Goal: Information Seeking & Learning: Learn about a topic

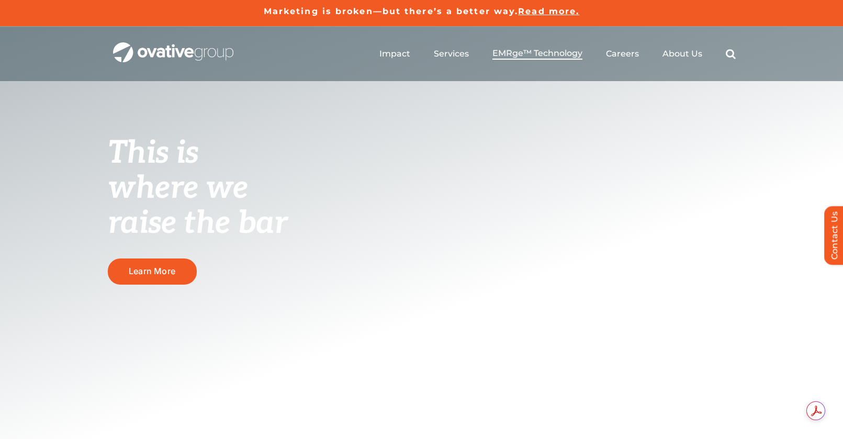
click at [514, 54] on span "EMRge™ Technology" at bounding box center [538, 53] width 90 height 10
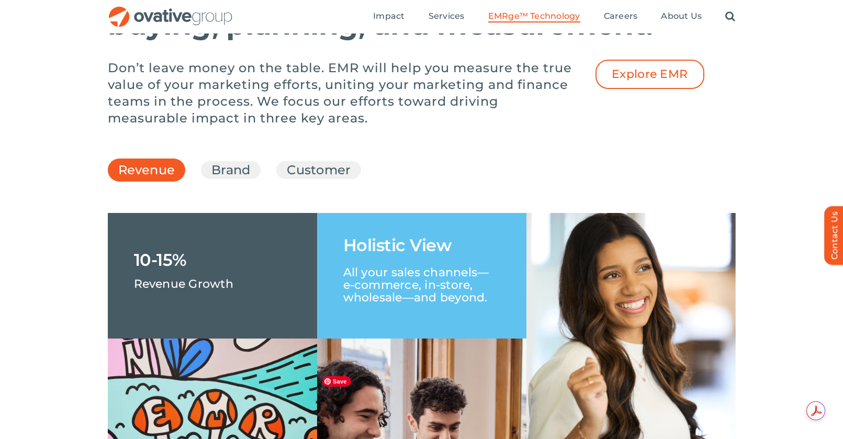
scroll to position [1459, 0]
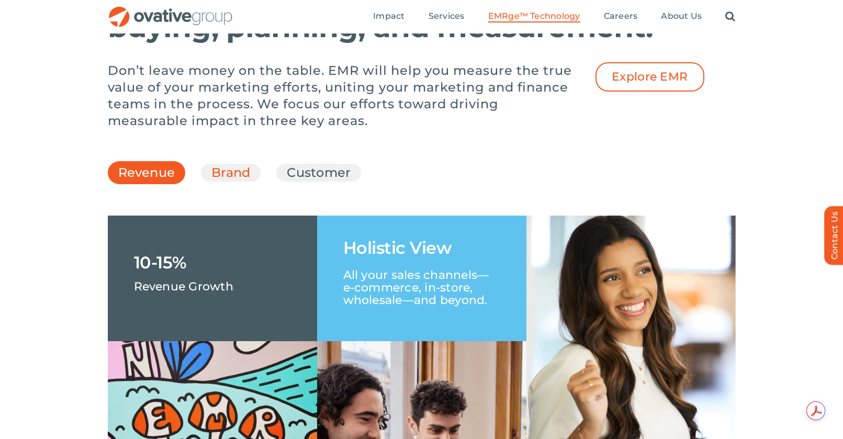
drag, startPoint x: 240, startPoint y: 204, endPoint x: 246, endPoint y: 205, distance: 5.9
click at [240, 182] on link "Brand" at bounding box center [230, 173] width 39 height 18
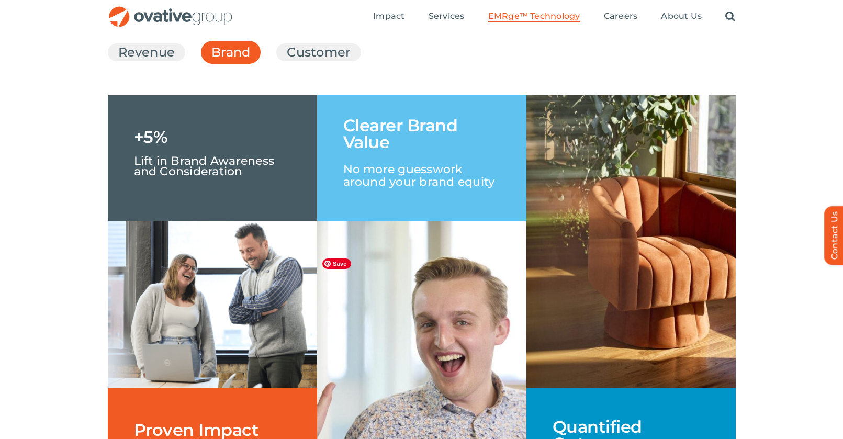
scroll to position [1579, 0]
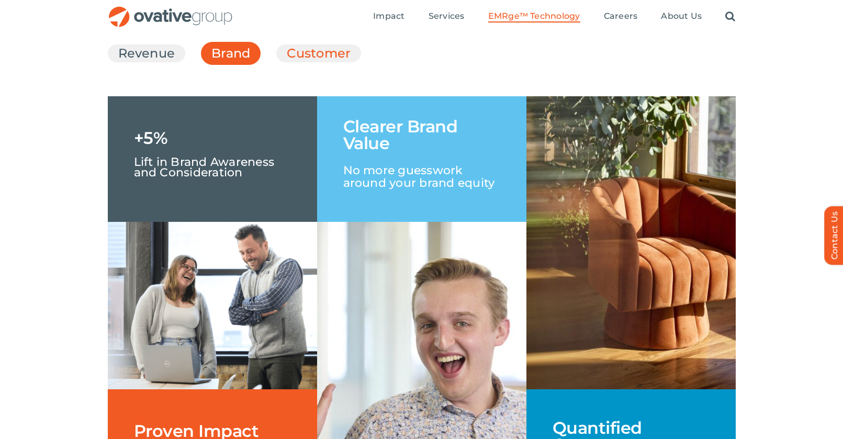
click at [311, 62] on link "Customer" at bounding box center [319, 53] width 64 height 18
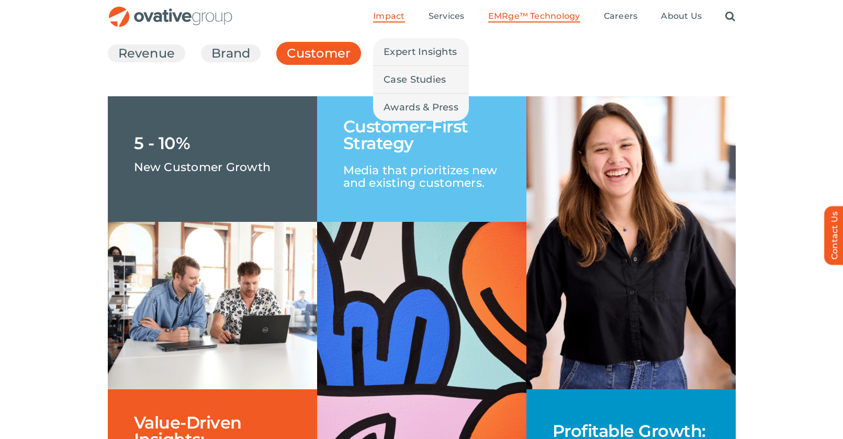
click at [393, 14] on span "Impact" at bounding box center [388, 16] width 31 height 10
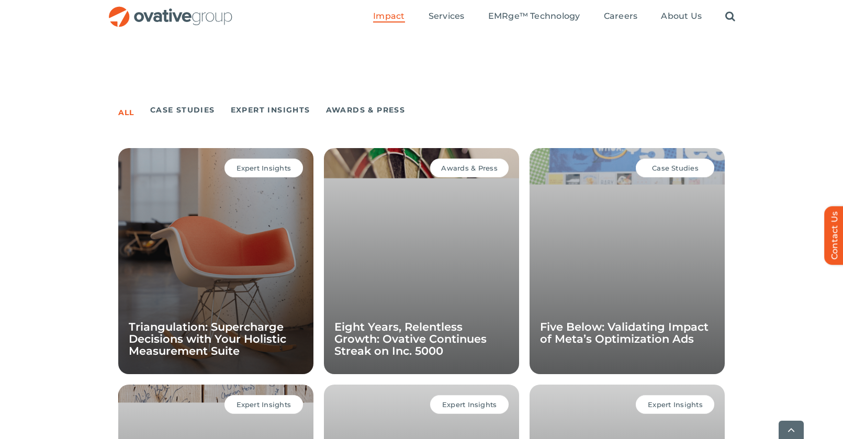
scroll to position [658, 0]
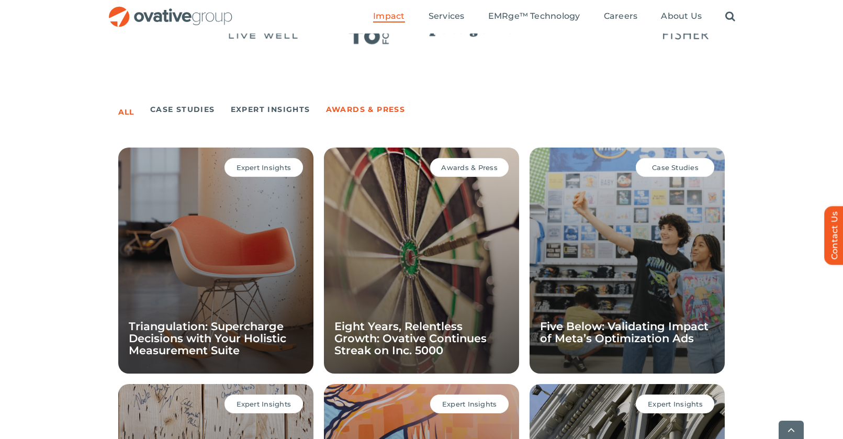
click at [371, 110] on link "Awards & Press" at bounding box center [366, 109] width 80 height 15
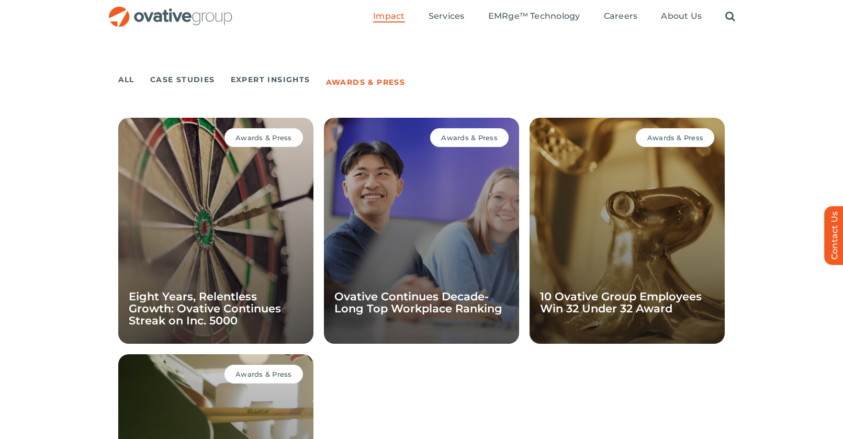
scroll to position [609, 0]
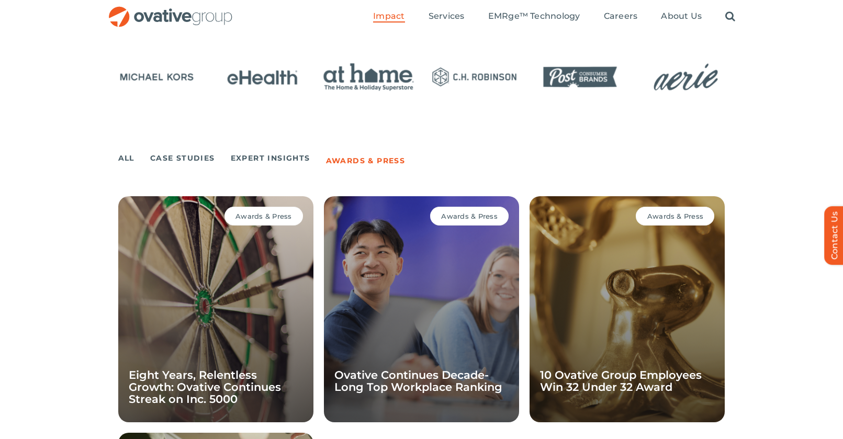
click at [267, 214] on span "Awards & Press" at bounding box center [264, 216] width 56 height 8
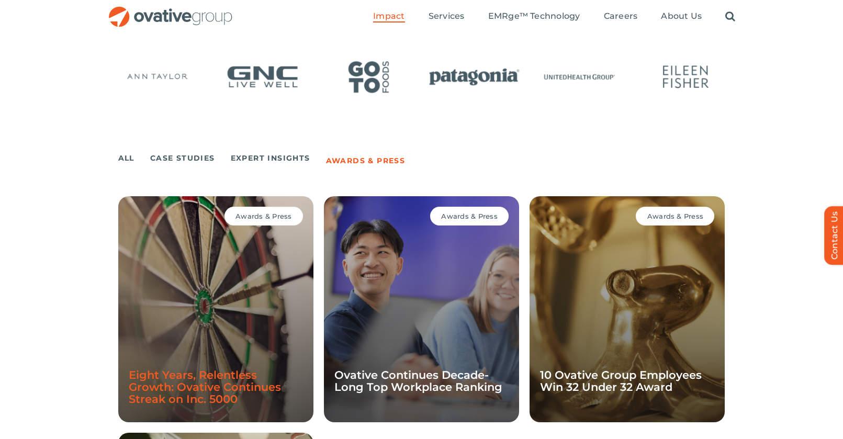
click at [189, 388] on link "Eight Years, Relentless Growth: Ovative Continues Streak on Inc. 5000" at bounding box center [205, 387] width 152 height 37
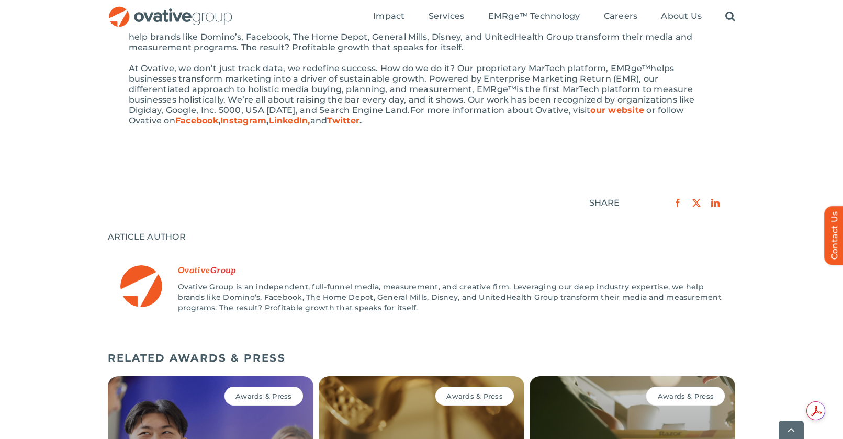
scroll to position [607, 0]
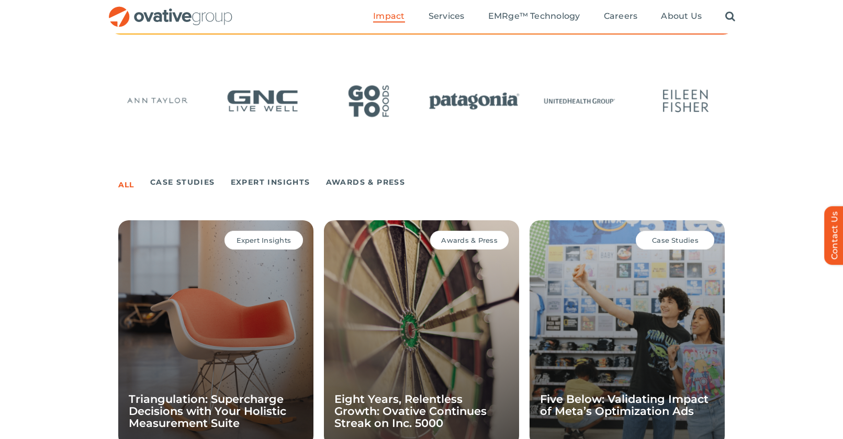
scroll to position [584, 0]
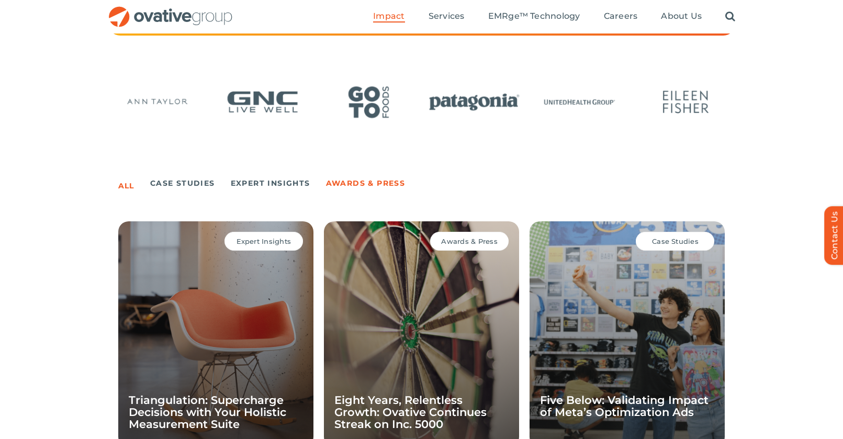
click at [361, 183] on link "Awards & Press" at bounding box center [366, 183] width 80 height 15
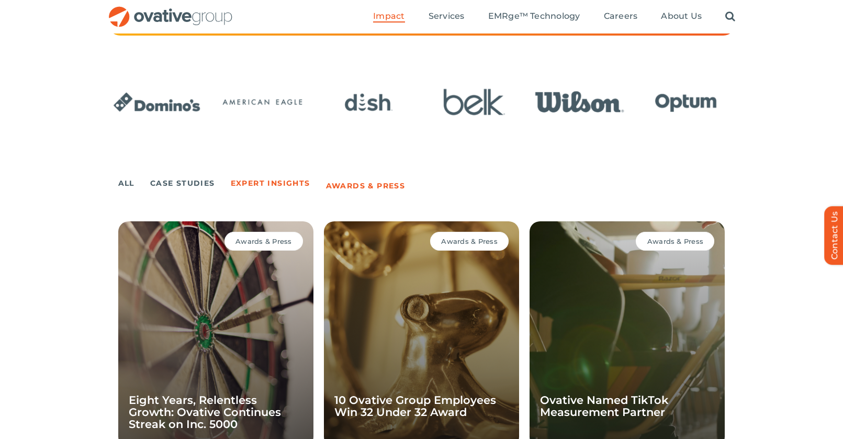
click at [292, 182] on link "Expert Insights" at bounding box center [271, 183] width 80 height 15
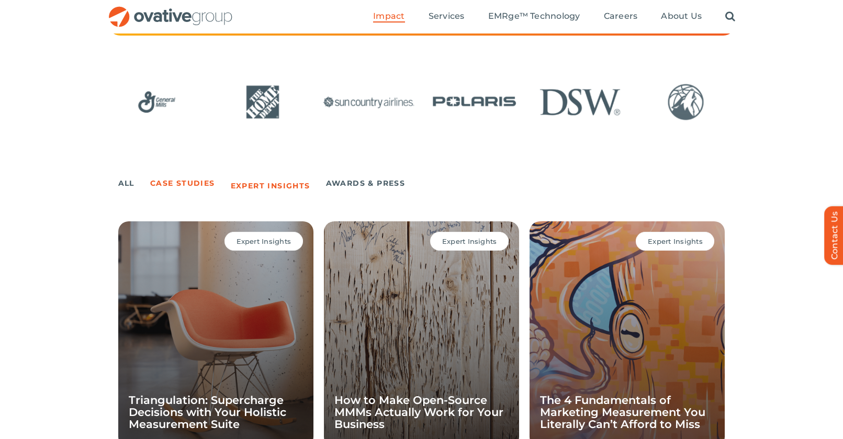
click at [196, 182] on link "Case Studies" at bounding box center [182, 183] width 65 height 15
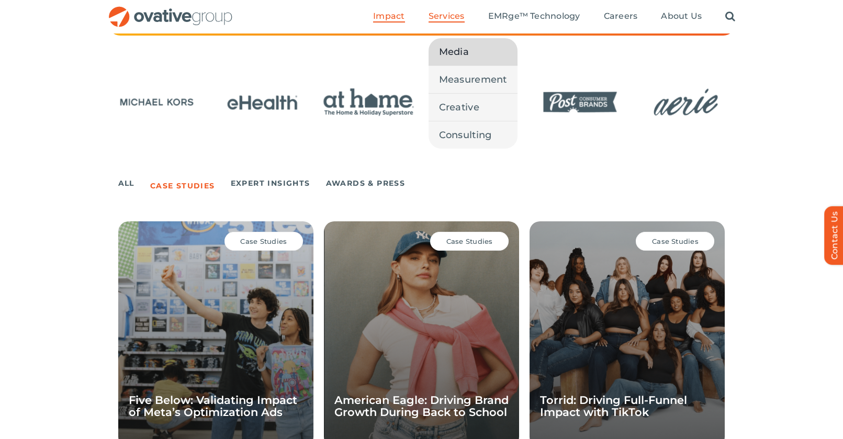
click at [461, 55] on span "Media" at bounding box center [454, 51] width 30 height 15
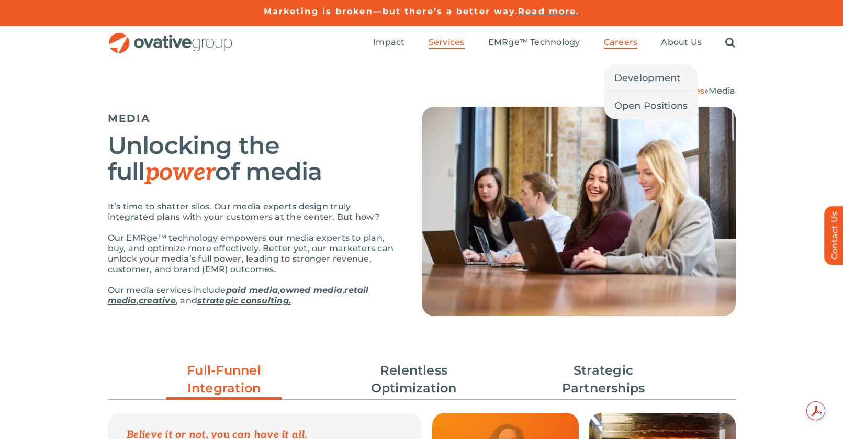
click at [622, 42] on span "Careers" at bounding box center [621, 42] width 34 height 10
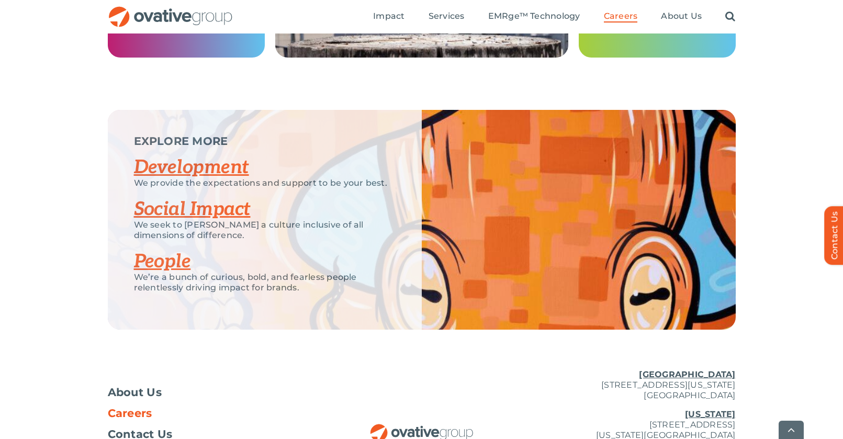
scroll to position [1968, 0]
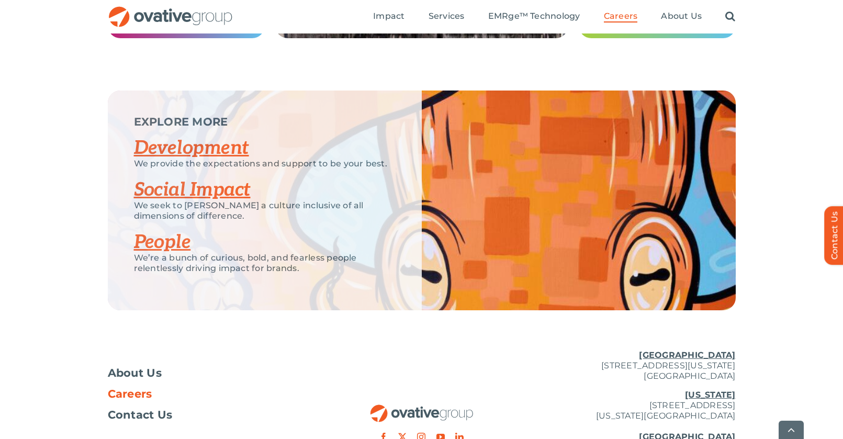
click at [170, 238] on link "People" at bounding box center [162, 242] width 57 height 23
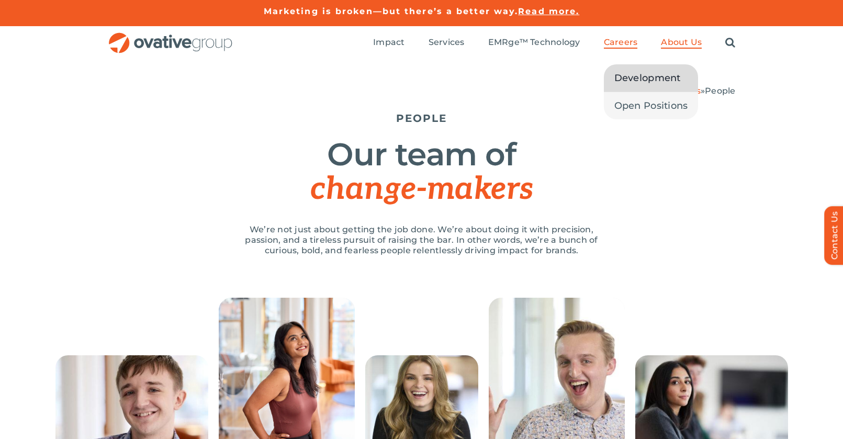
click at [634, 74] on span "Development" at bounding box center [648, 78] width 66 height 15
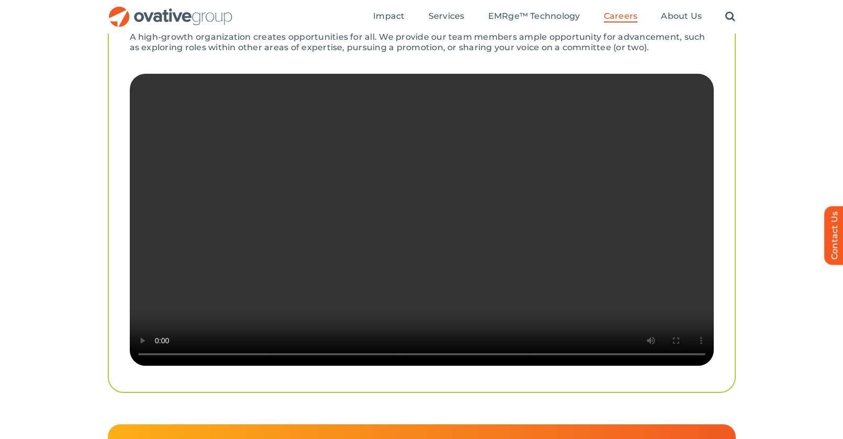
scroll to position [2014, 0]
